Goal: Task Accomplishment & Management: Manage account settings

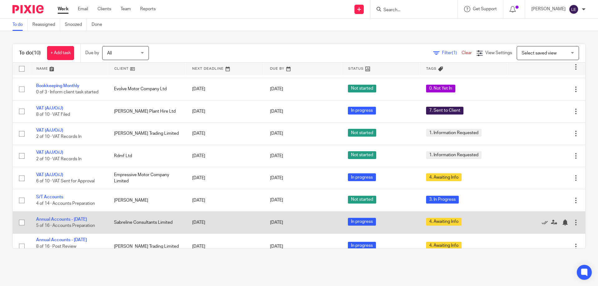
scroll to position [56, 0]
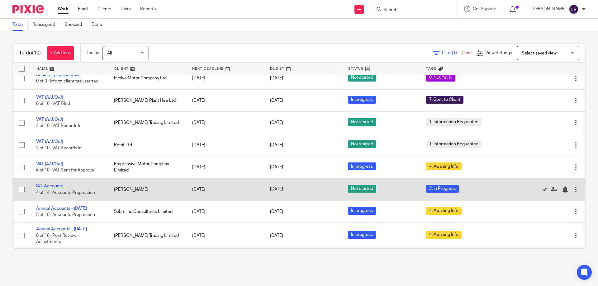
click at [58, 184] on link "S/T Accounts" at bounding box center [49, 186] width 27 height 4
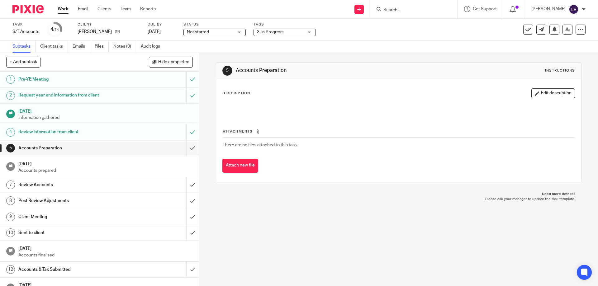
click at [199, 28] on div "Status Not started Not started Not started In progress 1" at bounding box center [215, 29] width 62 height 15
click at [200, 34] on span "Not started" at bounding box center [198, 32] width 22 height 4
click at [205, 54] on span "In progress" at bounding box center [199, 55] width 22 height 4
click at [276, 36] on div "Tags 3. In Progress 0. Not Yet In 1. Information Requested 2. Records Received …" at bounding box center [285, 29] width 62 height 15
click at [277, 26] on label "Tags" at bounding box center [285, 24] width 62 height 5
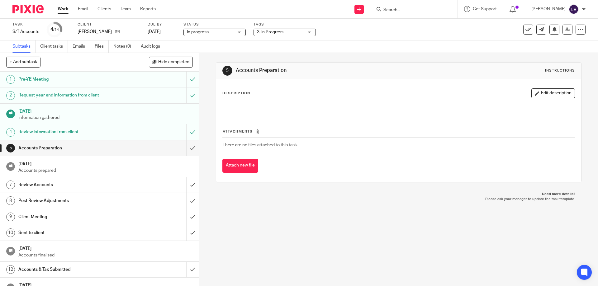
click at [277, 33] on span "3. In Progress" at bounding box center [270, 32] width 26 height 4
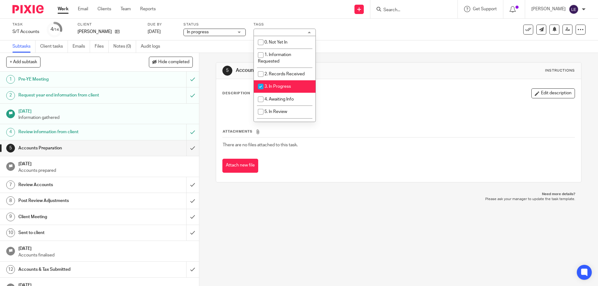
click at [275, 91] on li "3. In Progress" at bounding box center [285, 86] width 62 height 13
checkbox input "false"
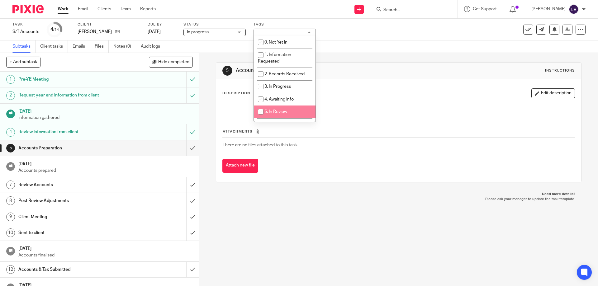
click at [287, 113] on span "5. In Review" at bounding box center [276, 112] width 23 height 4
checkbox input "true"
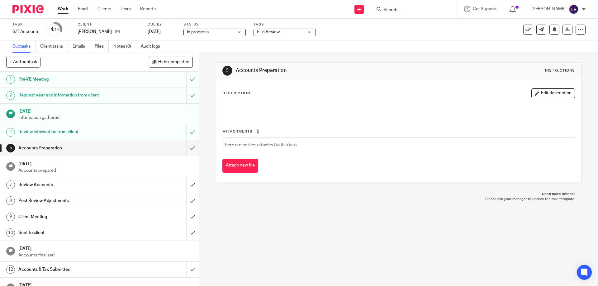
click at [441, 69] on div "5 Accounts Preparation Instructions" at bounding box center [399, 71] width 353 height 10
click at [563, 28] on link at bounding box center [568, 30] width 10 height 10
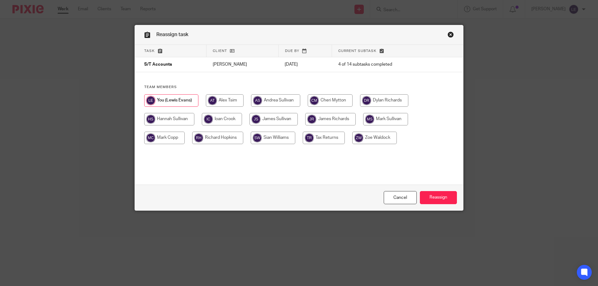
click at [452, 37] on div "Reassign task" at bounding box center [299, 35] width 329 height 20
click at [449, 33] on link "Close this dialog window" at bounding box center [451, 35] width 6 height 8
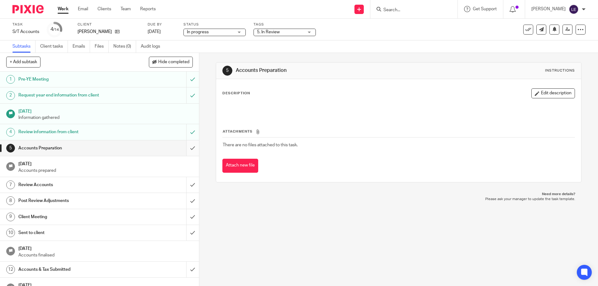
click at [185, 152] on input "submit" at bounding box center [99, 149] width 199 height 16
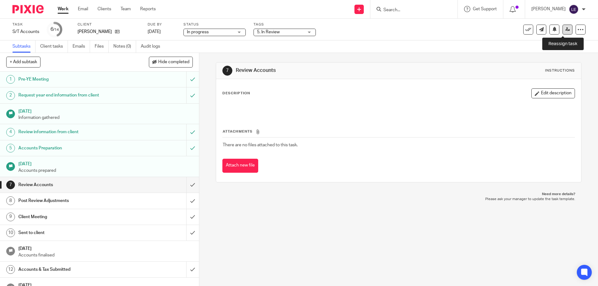
click at [566, 31] on icon at bounding box center [568, 29] width 5 height 5
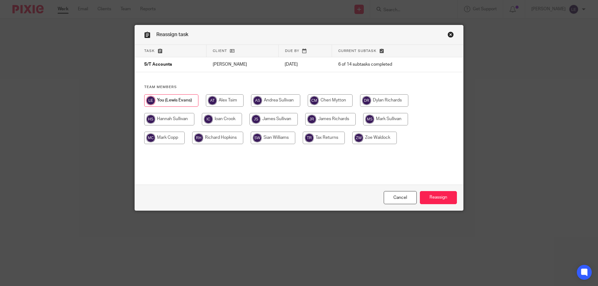
click at [382, 141] on input "radio" at bounding box center [375, 138] width 45 height 12
radio input "true"
click at [441, 193] on input "Reassign" at bounding box center [438, 197] width 37 height 13
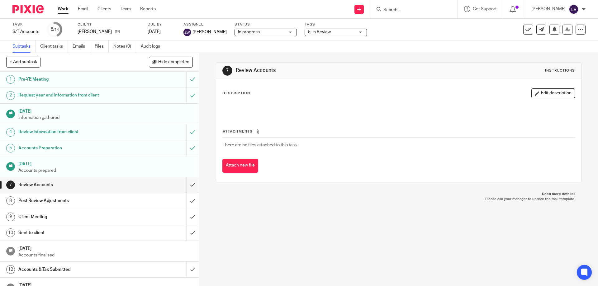
click at [420, 7] on form at bounding box center [416, 9] width 66 height 8
click at [410, 12] on input "Search" at bounding box center [411, 10] width 56 height 6
